Goal: Task Accomplishment & Management: Complete application form

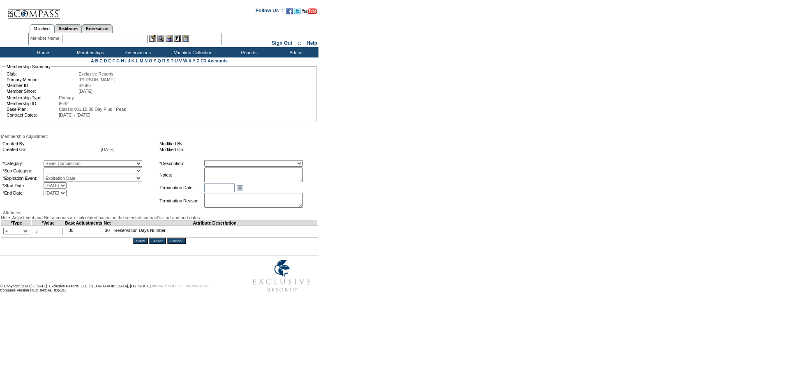
click at [95, 172] on select "Free Extra Days Gold Card Other" at bounding box center [93, 171] width 99 height 7
select select "86"
click at [60, 171] on select "Free Extra Days Gold Card Other" at bounding box center [93, 171] width 99 height 7
click at [236, 165] on select "Membership/Transfer Fee Adjustment Membership Fee Adjustment Add-On Fee Adjustm…" at bounding box center [253, 163] width 99 height 7
select select "275"
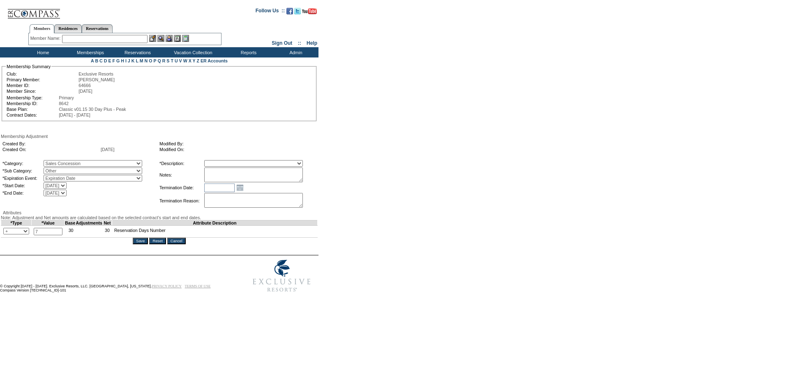
click at [219, 163] on select "Membership/Transfer Fee Adjustment Membership Fee Adjustment Add-On Fee Adjustm…" at bounding box center [253, 163] width 99 height 7
click at [235, 175] on textarea at bounding box center [253, 175] width 99 height 15
click at [282, 180] on textarea "7 comp days for f" at bounding box center [253, 175] width 99 height 15
type textarea "7 comp days for first year"
click at [146, 244] on input "Save" at bounding box center [140, 241] width 15 height 7
